Goal: Task Accomplishment & Management: Complete application form

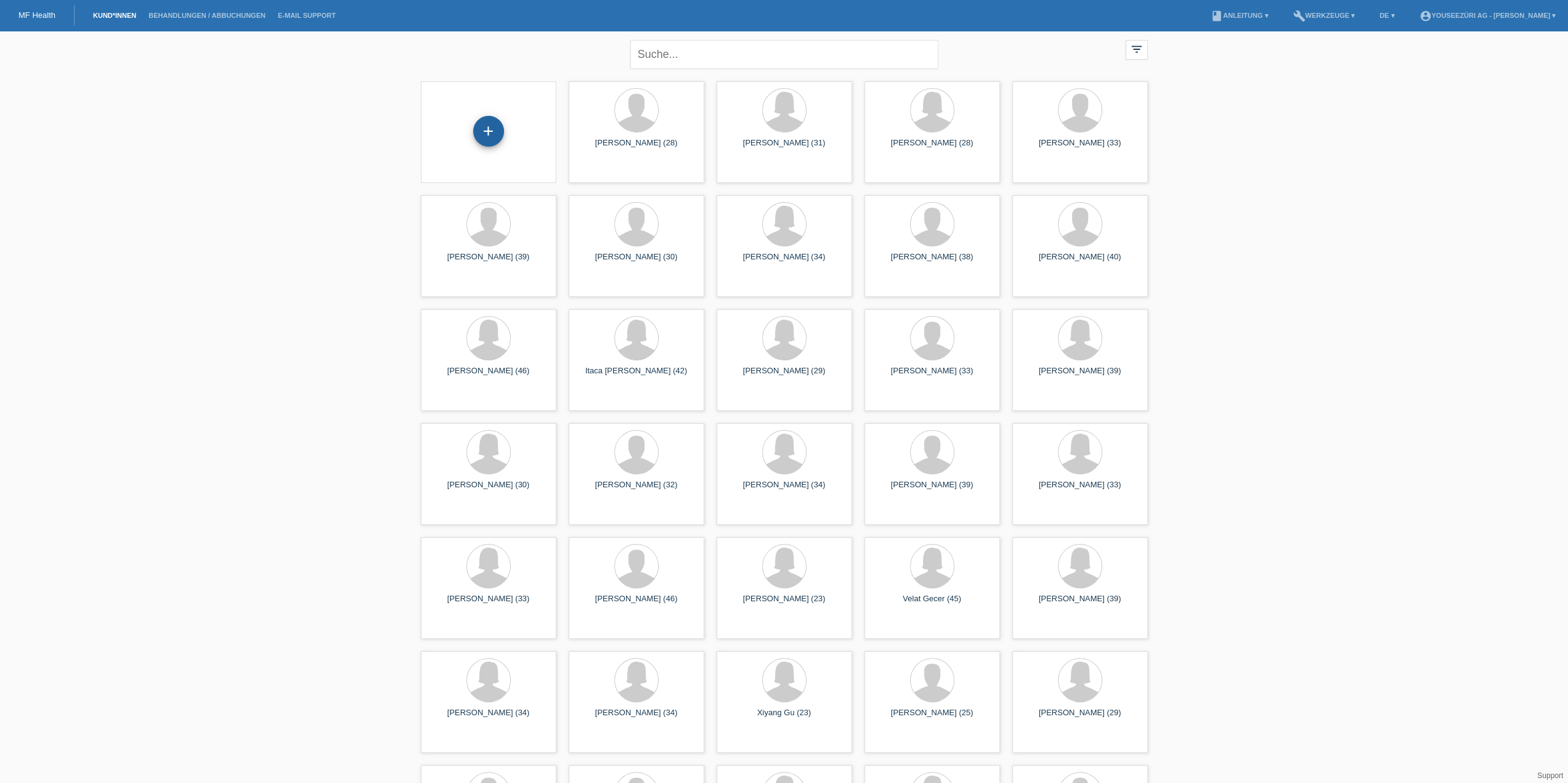
click at [486, 132] on div "+" at bounding box center [489, 132] width 31 height 31
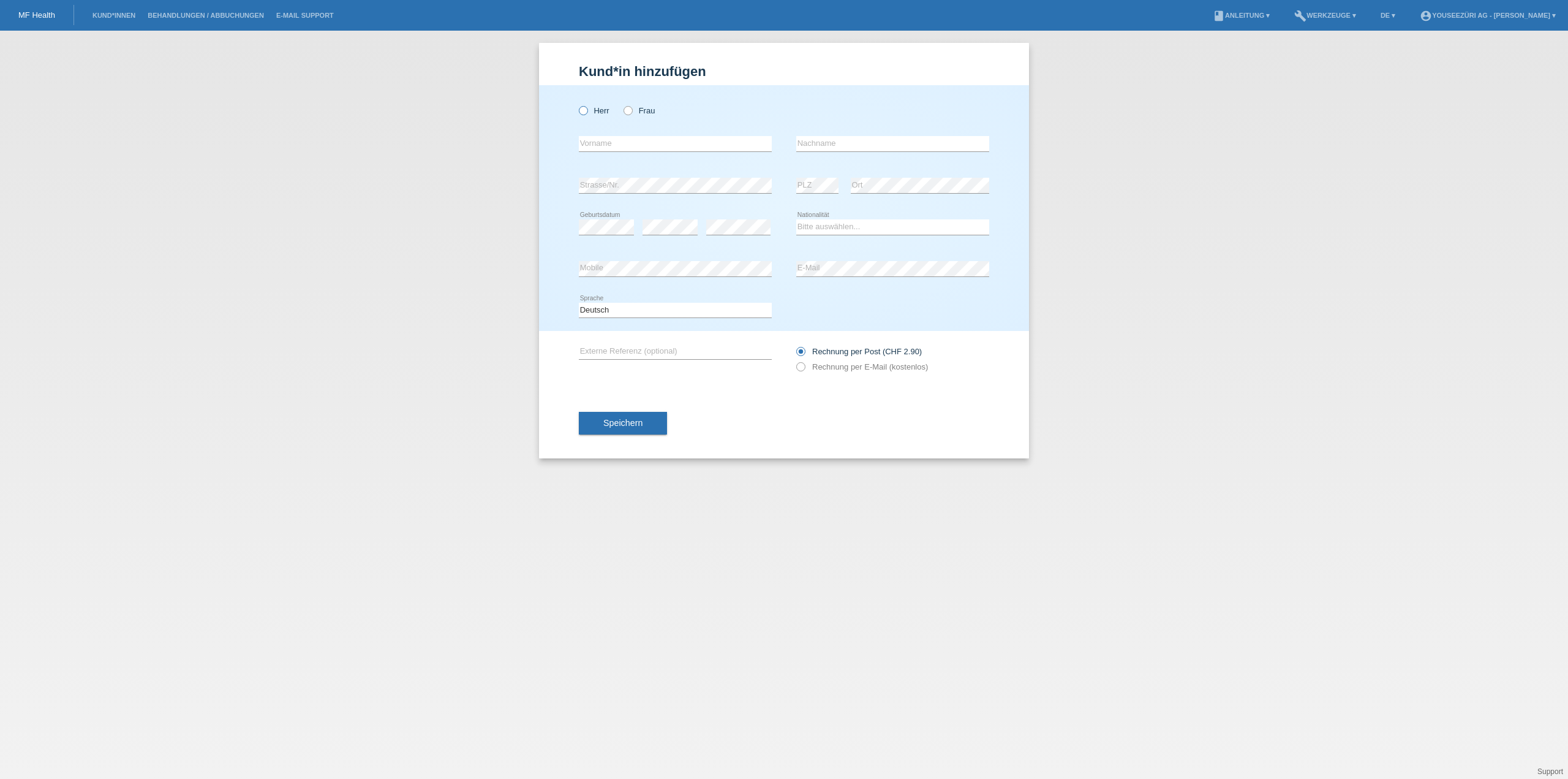
click at [577, 104] on icon at bounding box center [577, 104] width 0 height 0
click at [582, 110] on input "Herr" at bounding box center [583, 110] width 8 height 8
radio input "true"
click at [586, 140] on input "text" at bounding box center [675, 144] width 193 height 16
type input "[PERSON_NAME]"
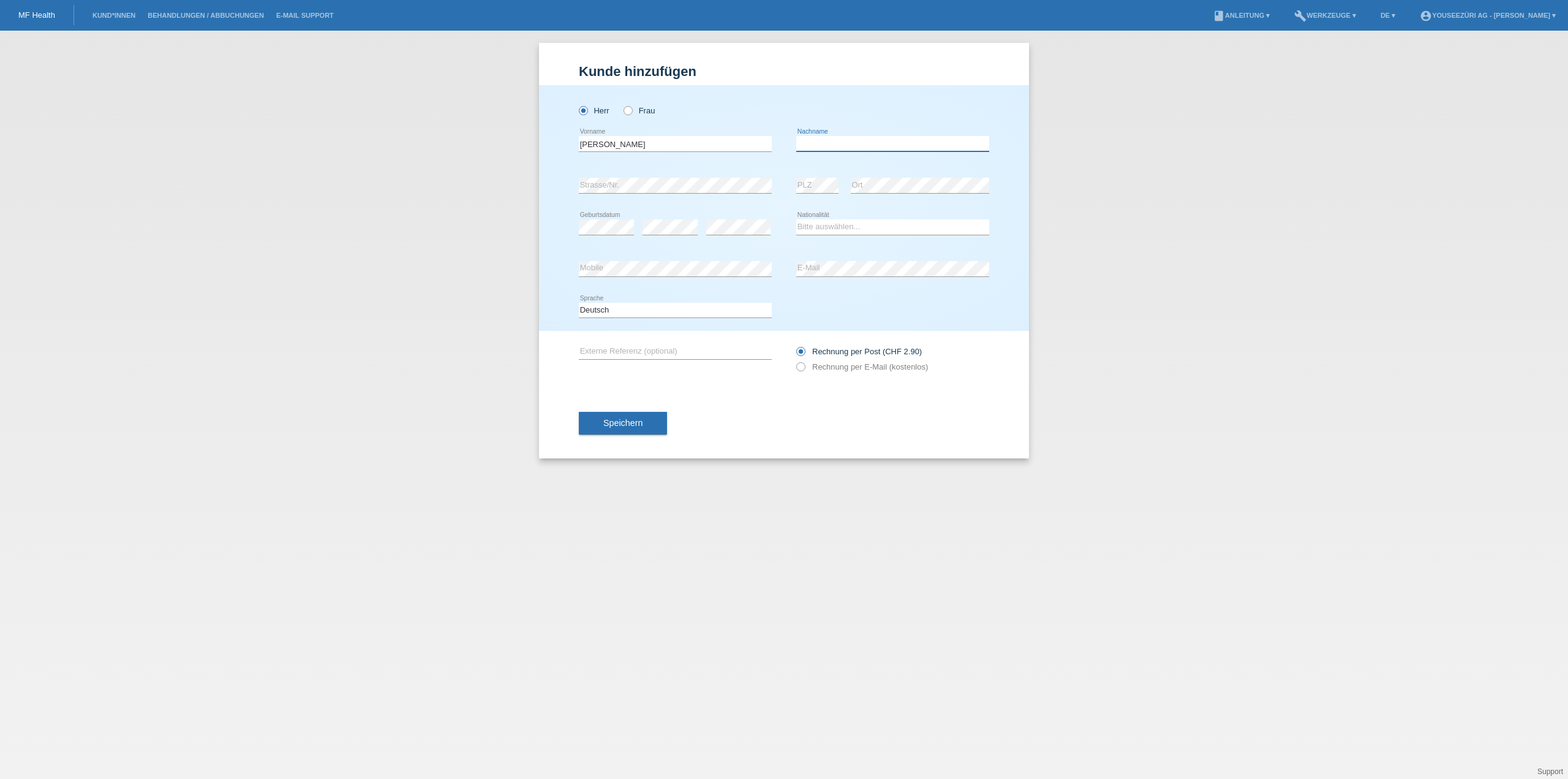
click at [822, 140] on input "text" at bounding box center [892, 144] width 193 height 16
type input "Kölliker"
click at [816, 226] on select "Bitte auswählen... Schweiz Deutschland Liechtenstein Österreich ------------ Af…" at bounding box center [892, 226] width 193 height 15
select select "CH"
click at [796, 219] on select "Bitte auswählen... Schweiz Deutschland Liechtenstein Österreich ------------ Af…" at bounding box center [892, 226] width 193 height 15
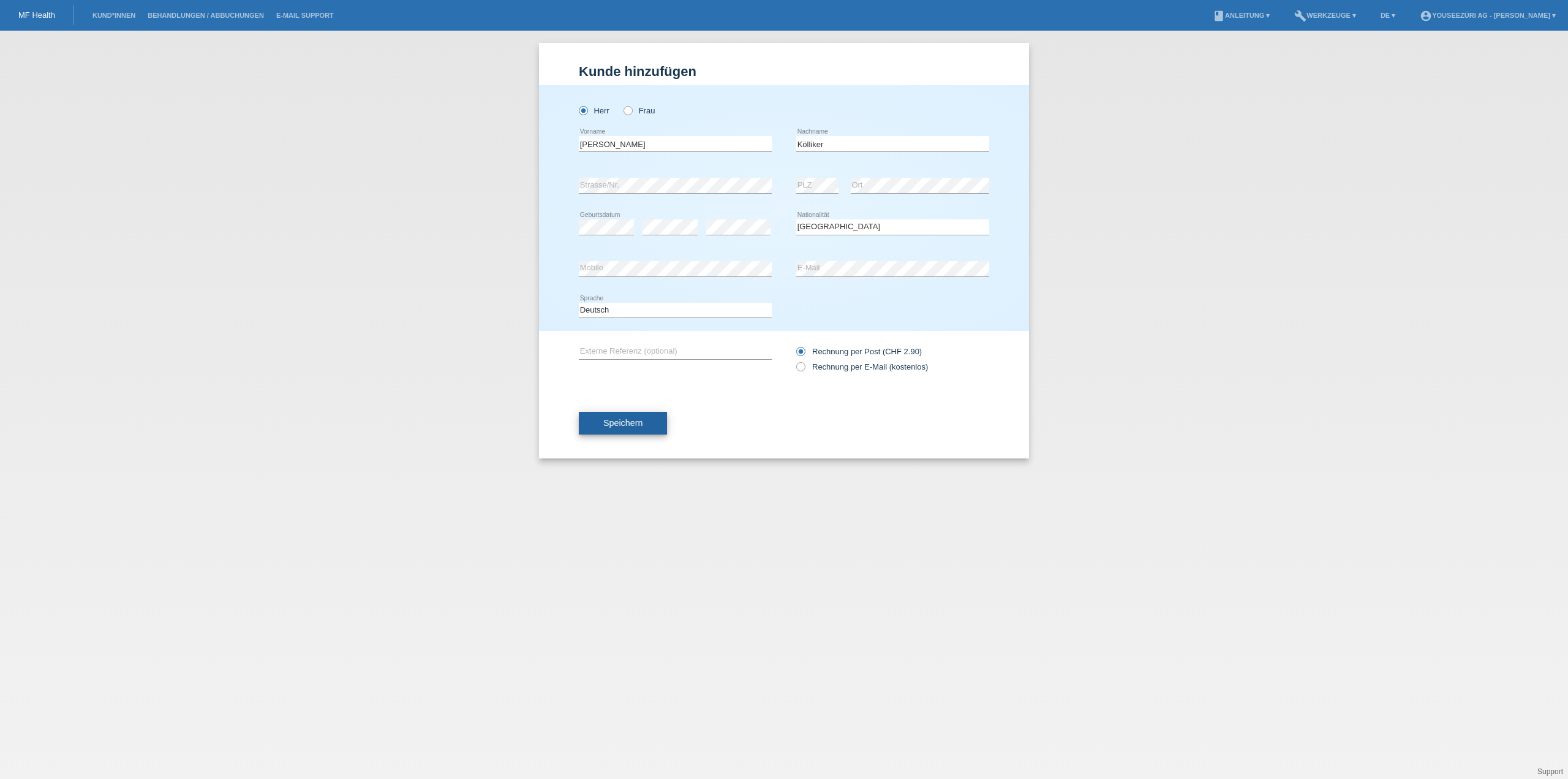
click at [622, 420] on span "Speichern" at bounding box center [623, 422] width 40 height 10
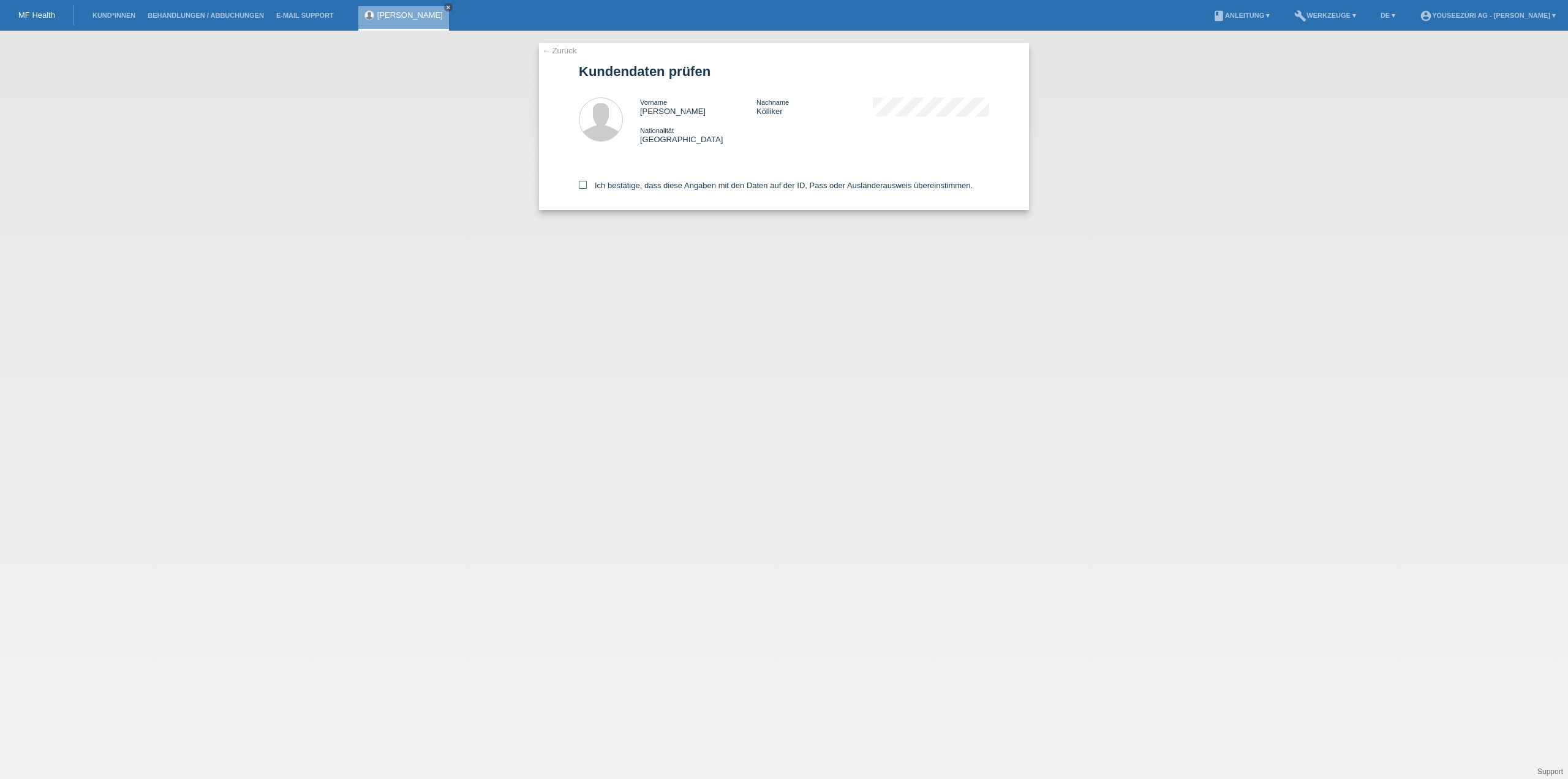
click at [583, 187] on icon at bounding box center [583, 184] width 8 height 8
click at [583, 187] on input "Ich bestätige, dass diese Angaben mit den Daten auf der ID, Pass oder Ausländer…" at bounding box center [583, 184] width 8 height 8
checkbox input "true"
click at [562, 51] on link "← Zurück" at bounding box center [559, 50] width 34 height 9
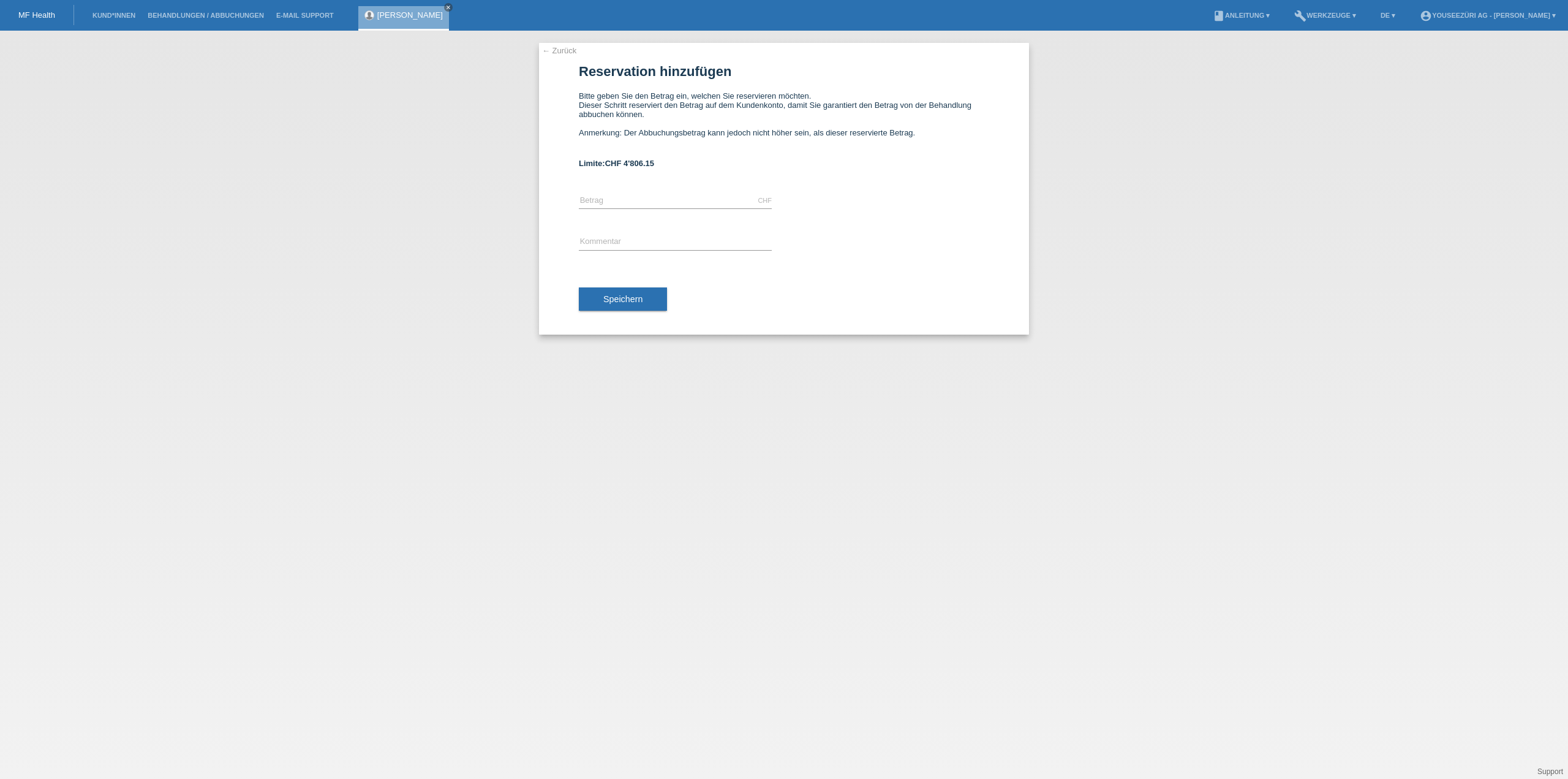
click at [560, 51] on link "← Zurück" at bounding box center [559, 50] width 34 height 9
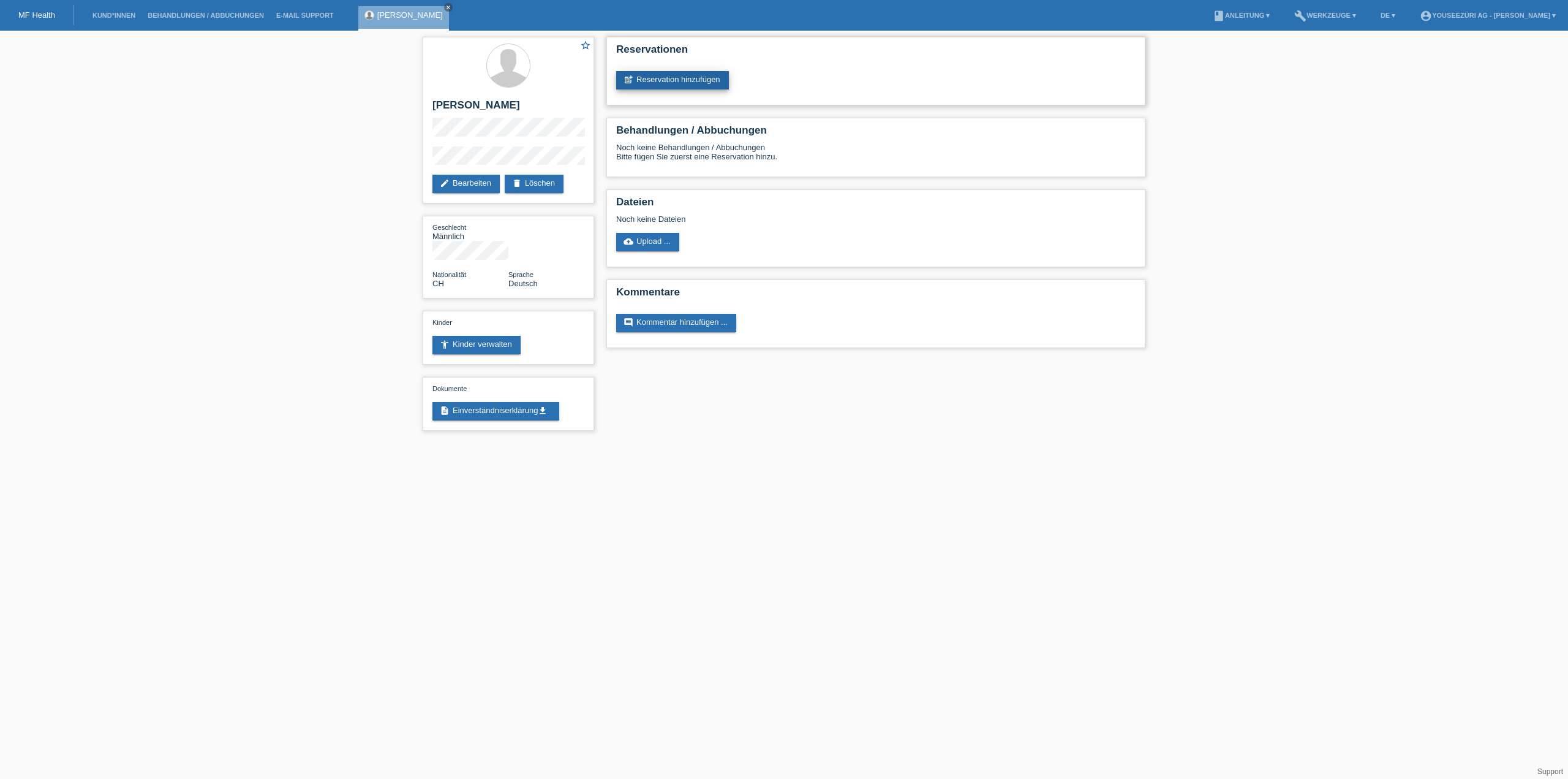
click at [657, 81] on link "post_add Reservation hinzufügen" at bounding box center [672, 81] width 112 height 19
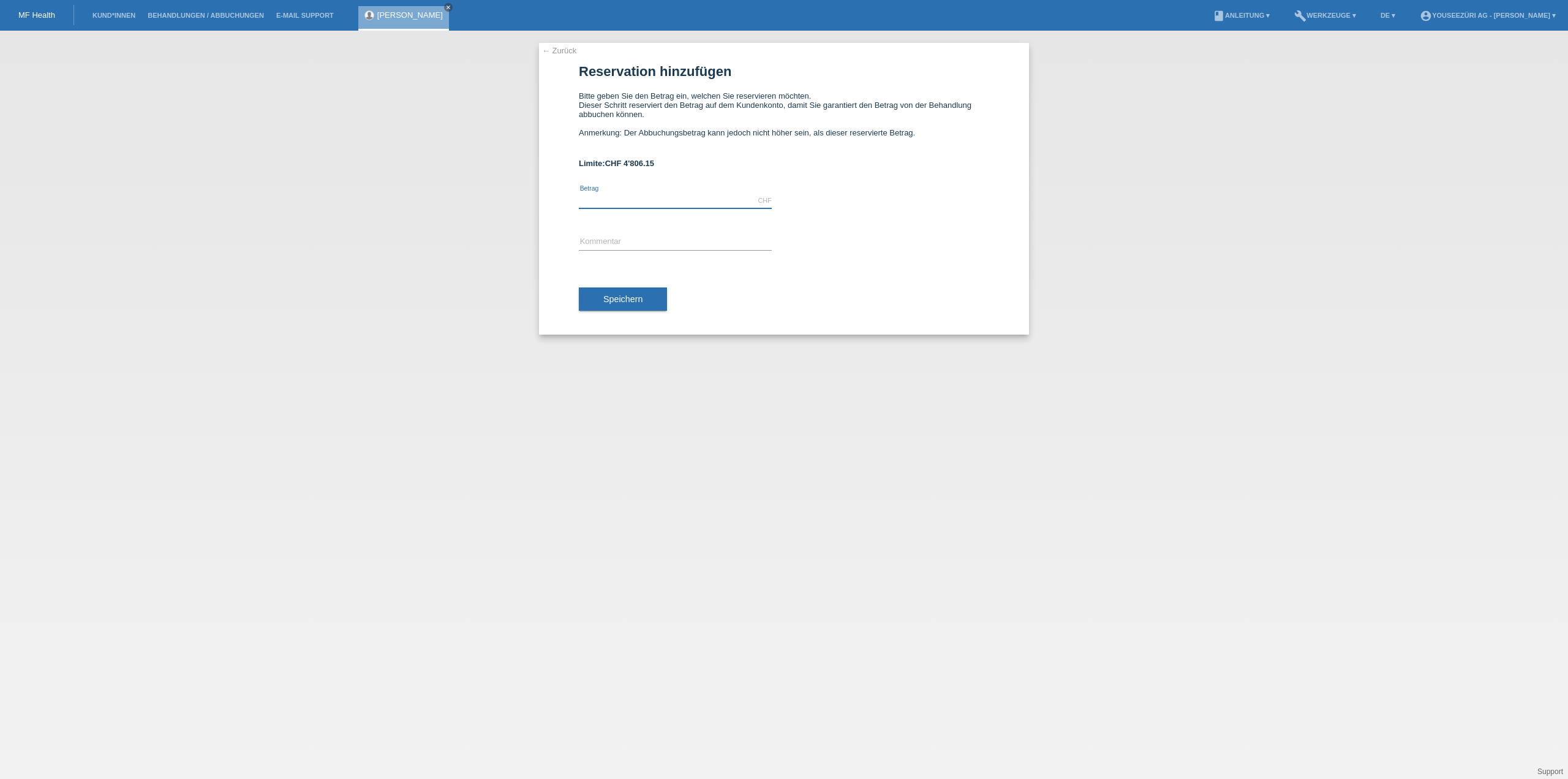
click at [590, 198] on input "text" at bounding box center [675, 201] width 193 height 16
type input "2250.00"
click at [592, 236] on input "text" at bounding box center [675, 243] width 193 height 16
type input "Trans PRK"
click at [620, 303] on span "Speichern" at bounding box center [623, 299] width 40 height 10
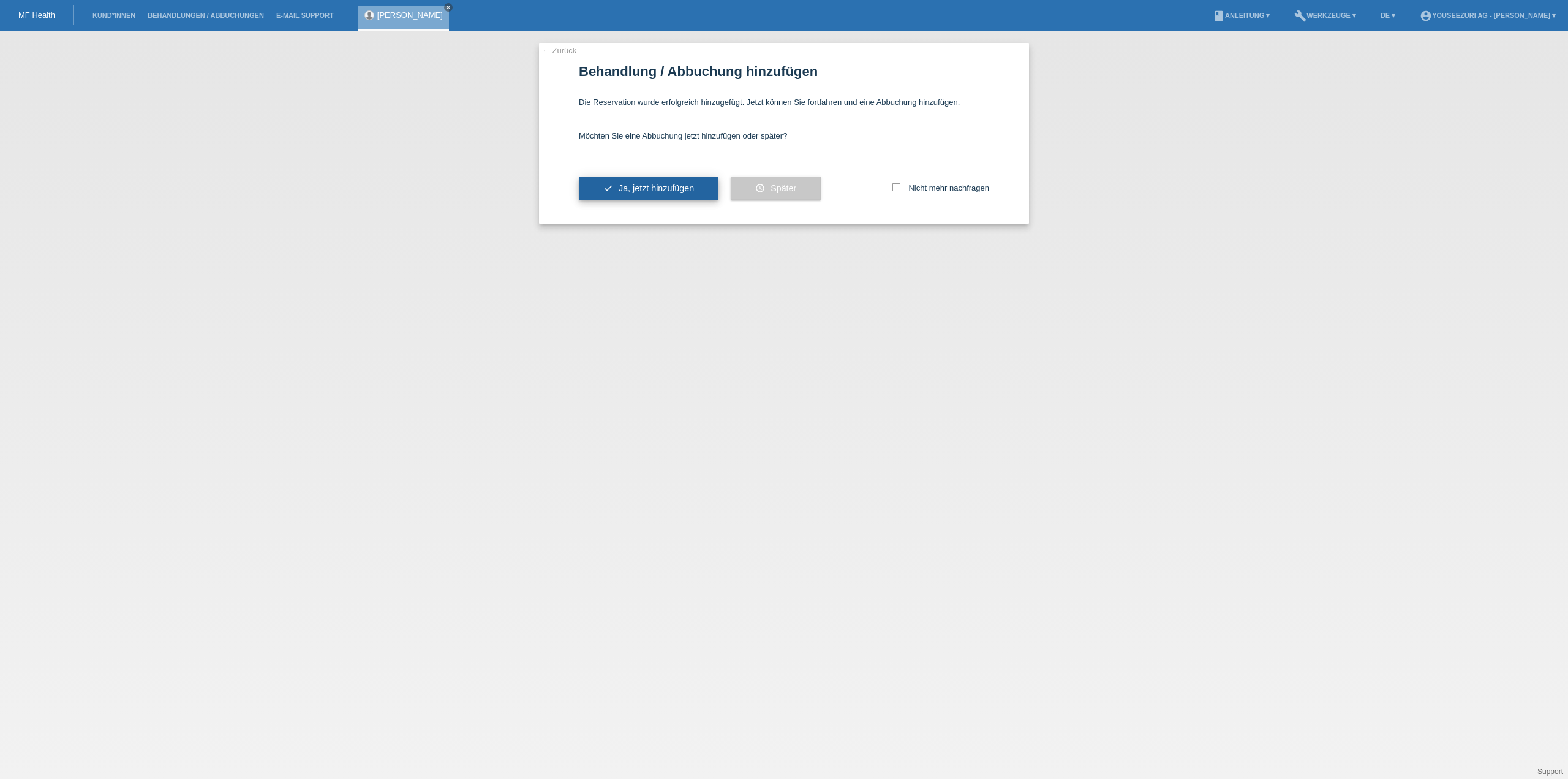
click at [653, 191] on span "Ja, jetzt hinzufügen" at bounding box center [656, 188] width 75 height 10
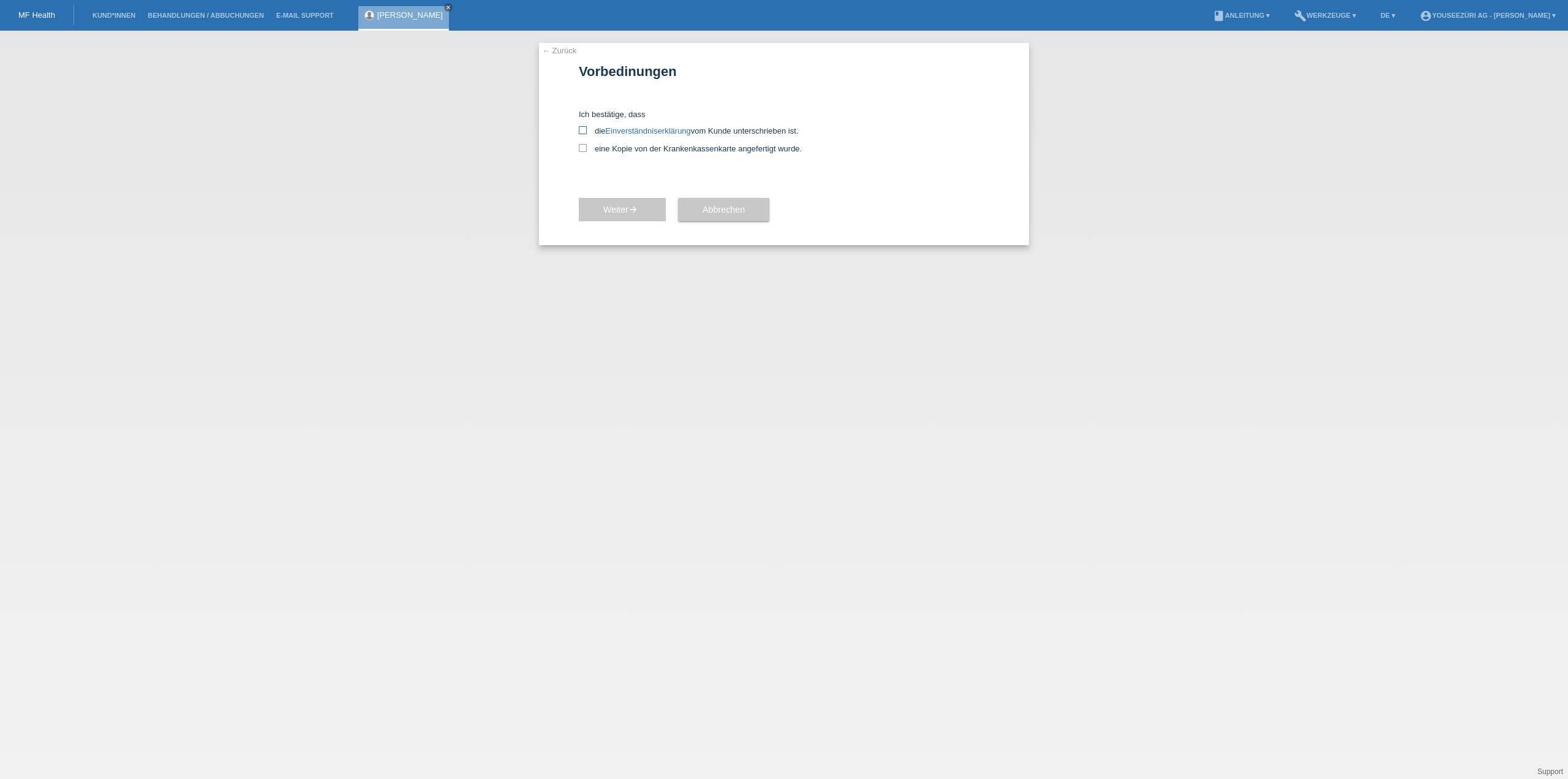
click at [581, 129] on icon at bounding box center [583, 130] width 8 height 8
click at [581, 129] on input "die Einverständniserklärung vom Kunde unterschrieben ist." at bounding box center [583, 130] width 8 height 8
checkbox input "true"
click at [583, 148] on icon at bounding box center [583, 148] width 8 height 8
click at [583, 148] on input "eine Kopie von der Krankenkassenkarte angefertigt wurde." at bounding box center [583, 148] width 8 height 8
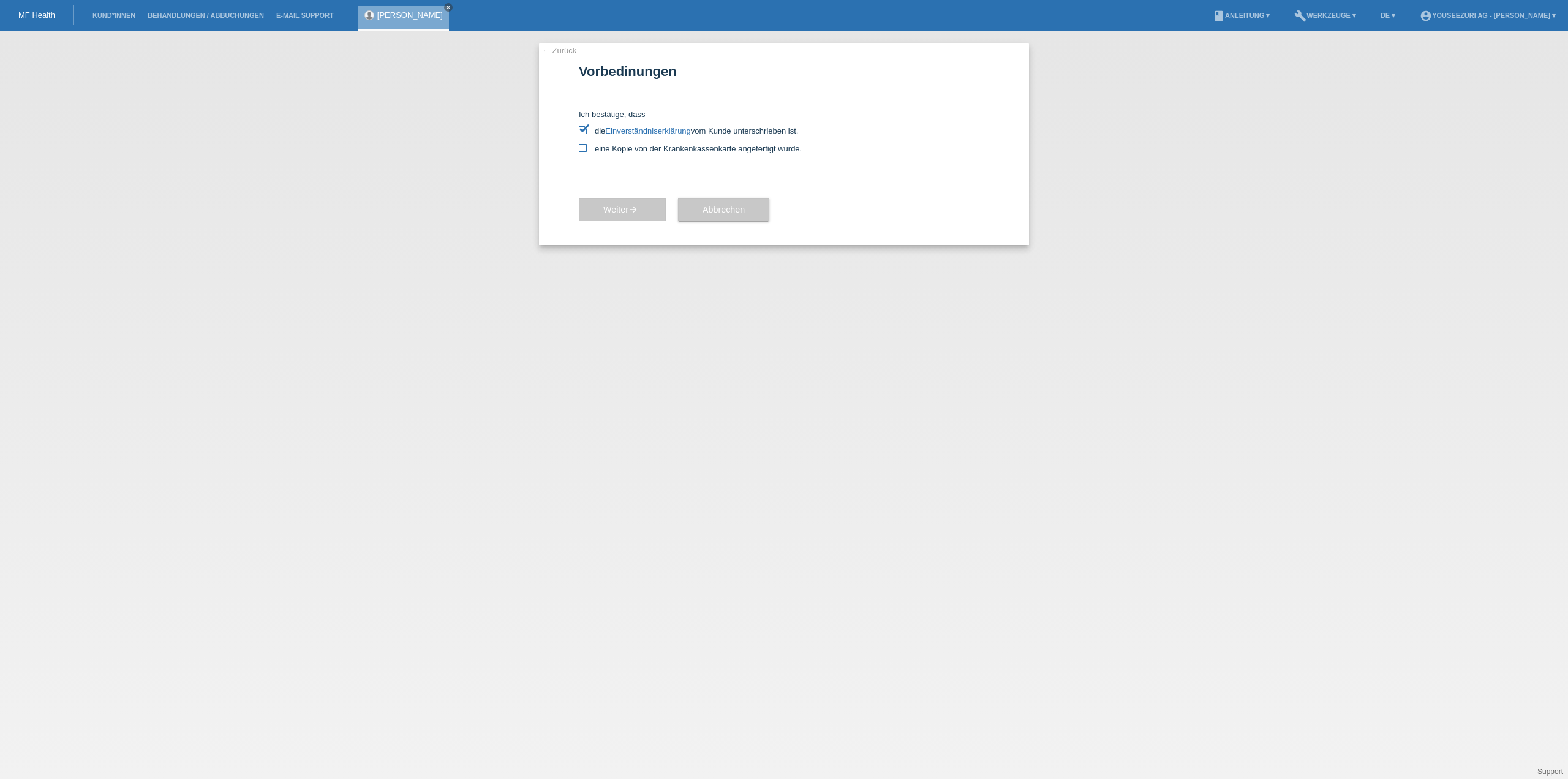
checkbox input "true"
click at [562, 51] on link "← Zurück" at bounding box center [559, 50] width 34 height 9
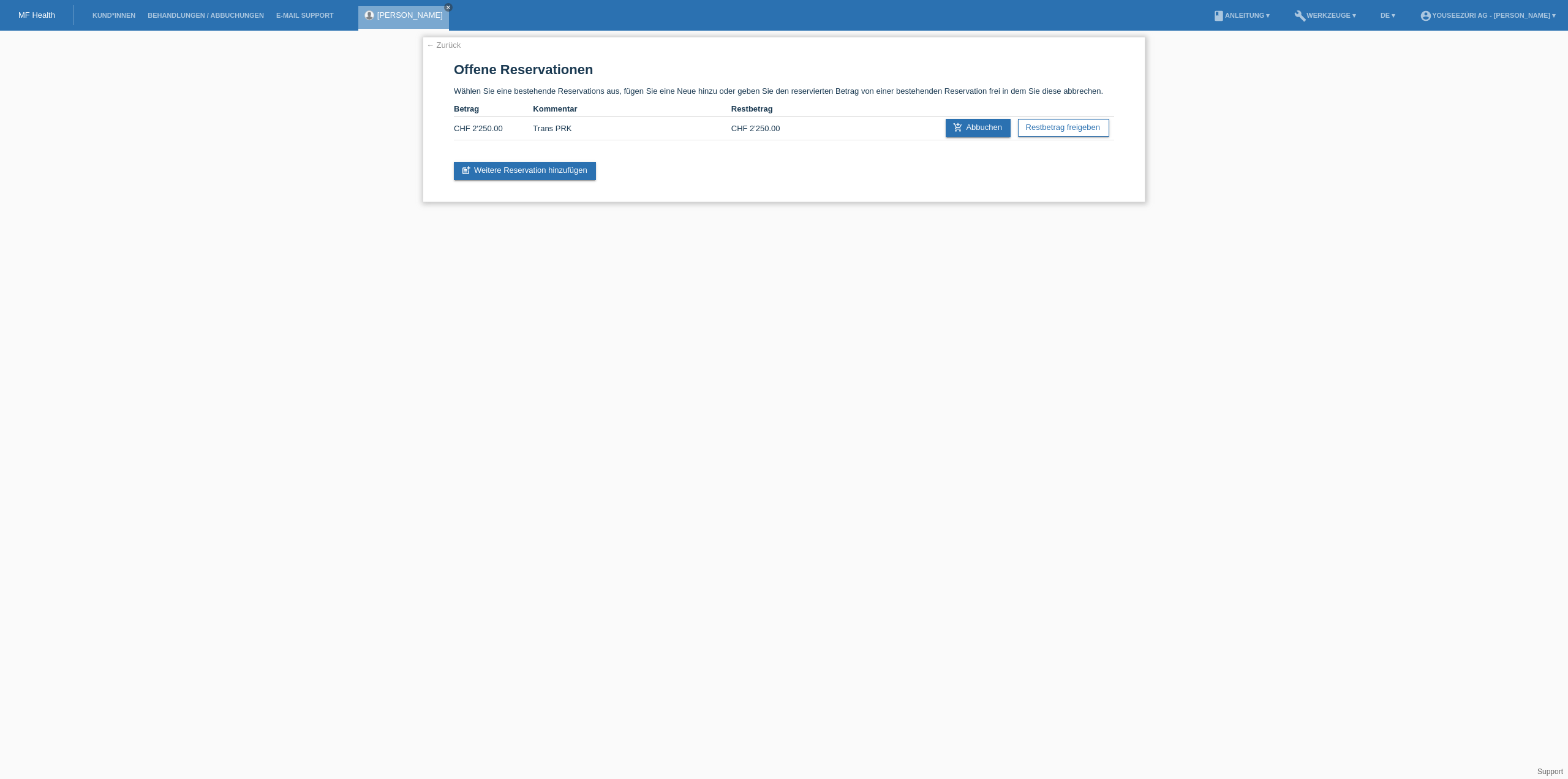
click at [444, 42] on link "← Zurück" at bounding box center [443, 45] width 34 height 9
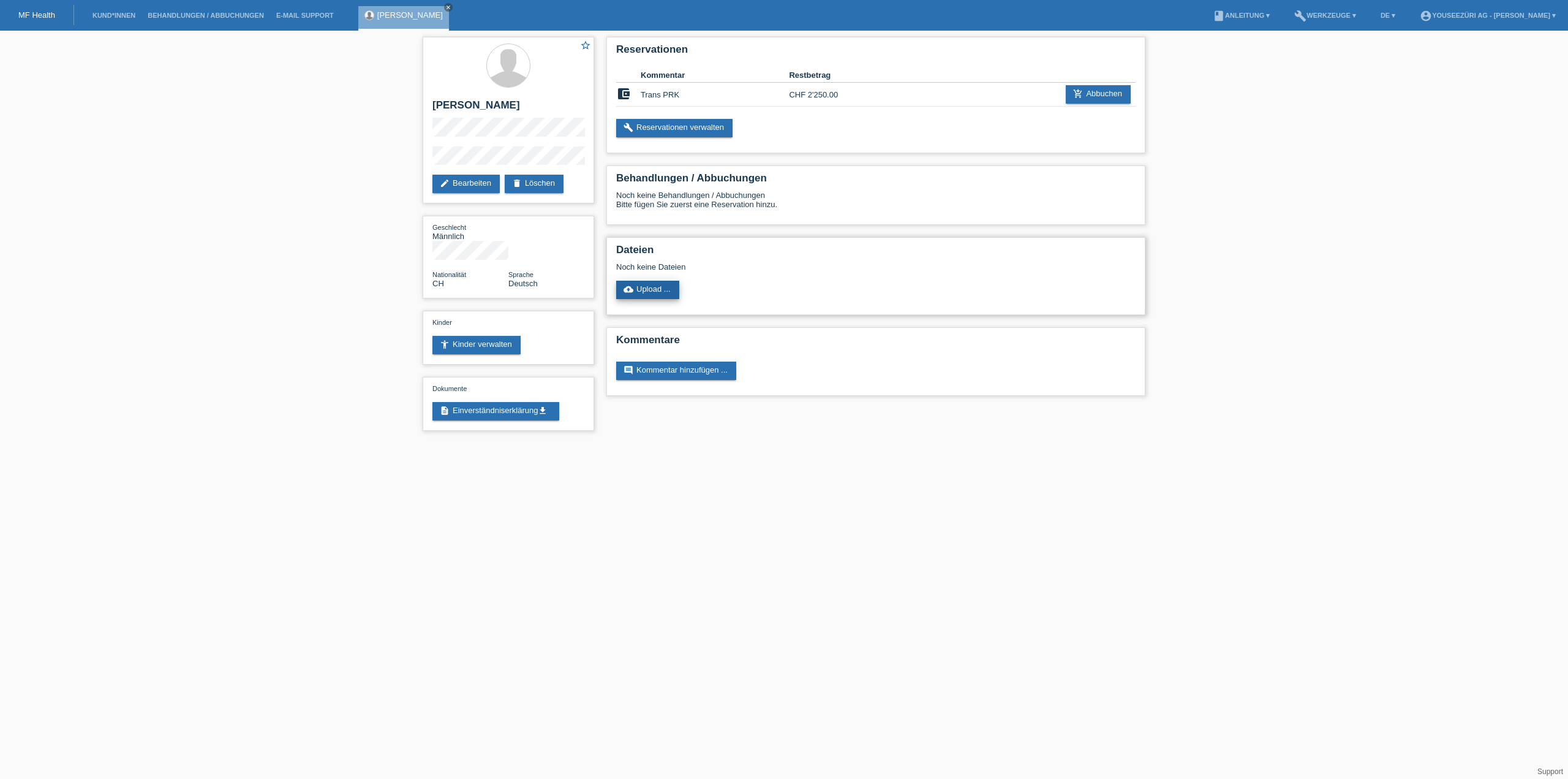
click at [652, 290] on link "cloud_upload Upload ..." at bounding box center [647, 290] width 63 height 19
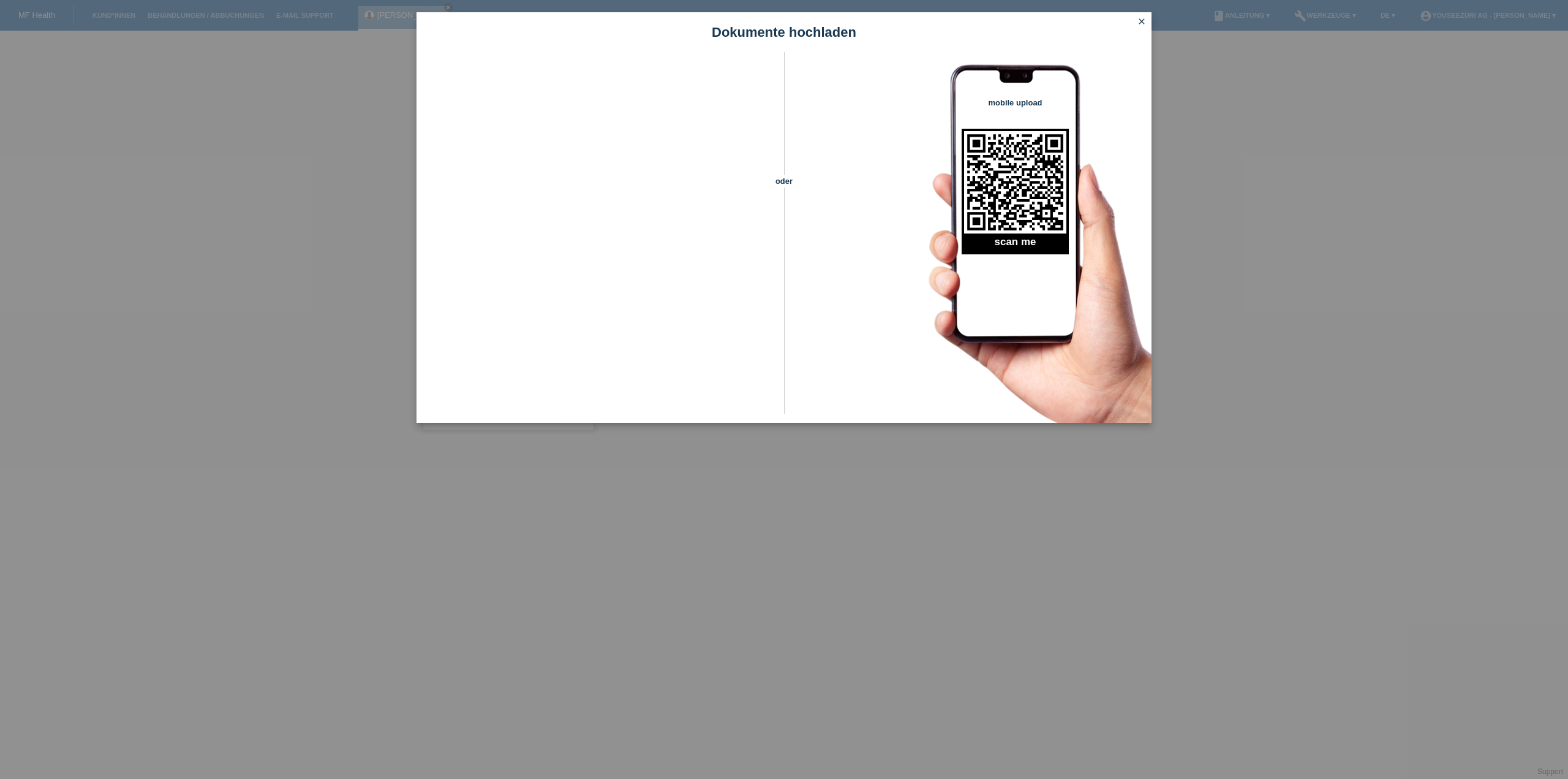
click at [1140, 20] on icon "close" at bounding box center [1142, 21] width 10 height 10
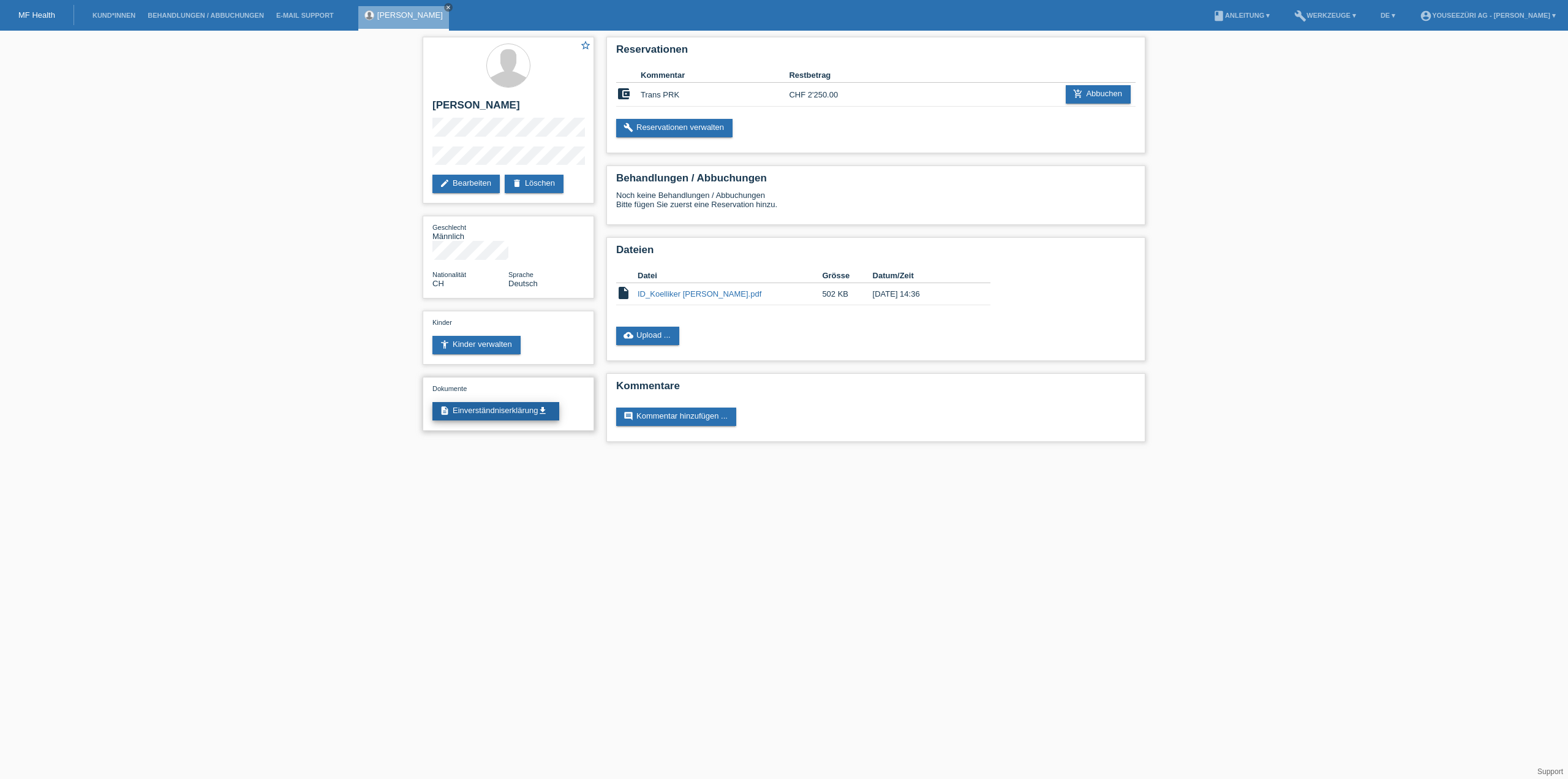
click at [493, 402] on link "description Einverständniserklärung get_app" at bounding box center [496, 412] width 127 height 19
